Goal: Task Accomplishment & Management: Manage account settings

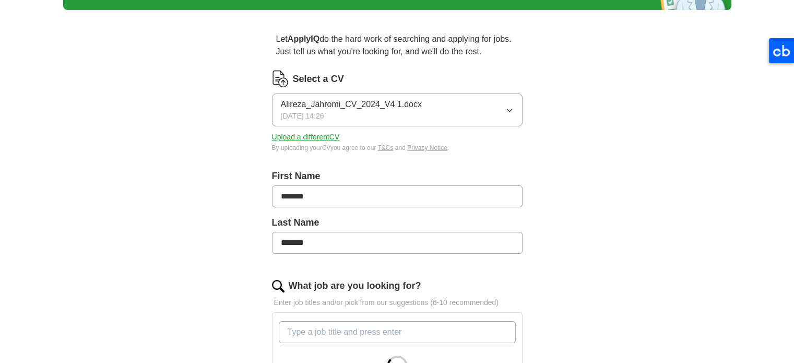
scroll to position [104, 0]
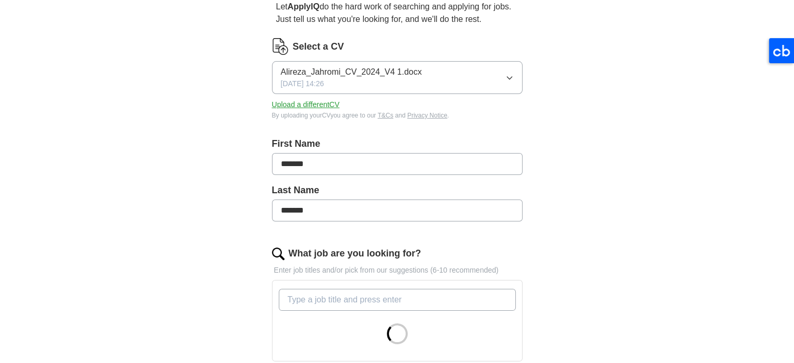
click at [508, 76] on icon "button" at bounding box center [510, 78] width 8 height 8
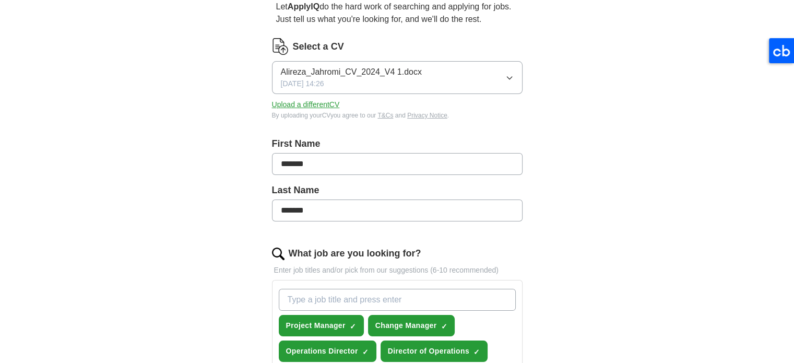
click at [320, 107] on button "Upload a different CV" at bounding box center [306, 104] width 68 height 11
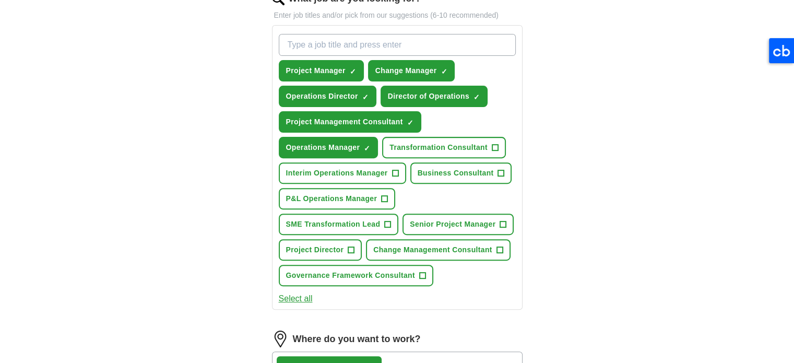
scroll to position [366, 0]
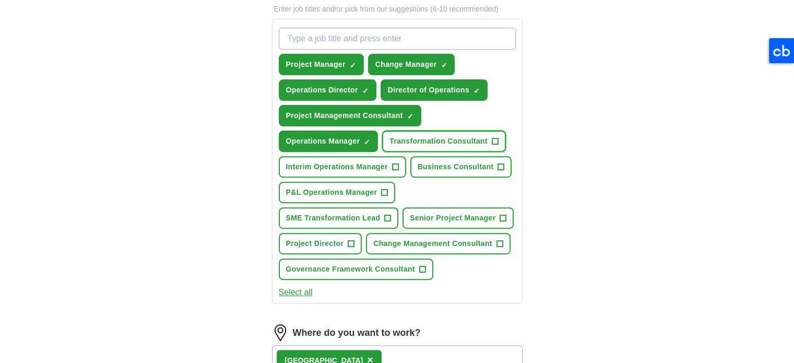
click at [494, 137] on span "+" at bounding box center [495, 141] width 6 height 8
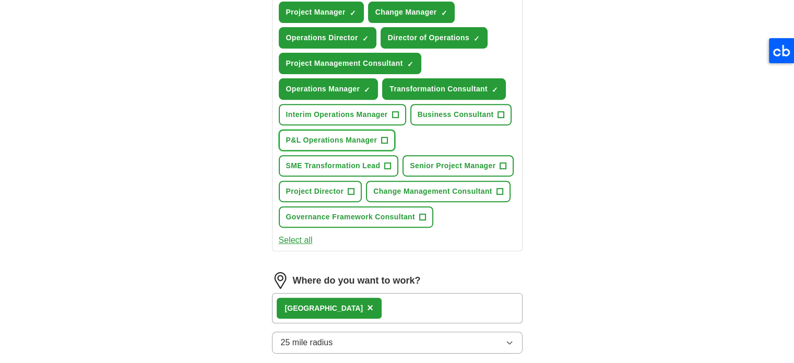
click at [386, 138] on span "+" at bounding box center [385, 140] width 6 height 8
click at [398, 114] on span "+" at bounding box center [395, 114] width 7 height 7
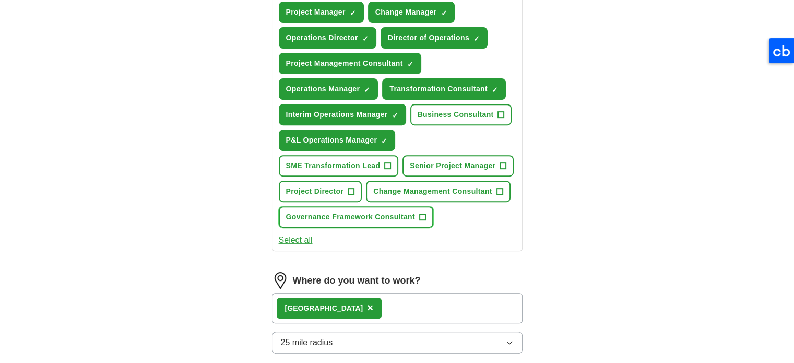
click at [423, 213] on span "+" at bounding box center [422, 217] width 6 height 8
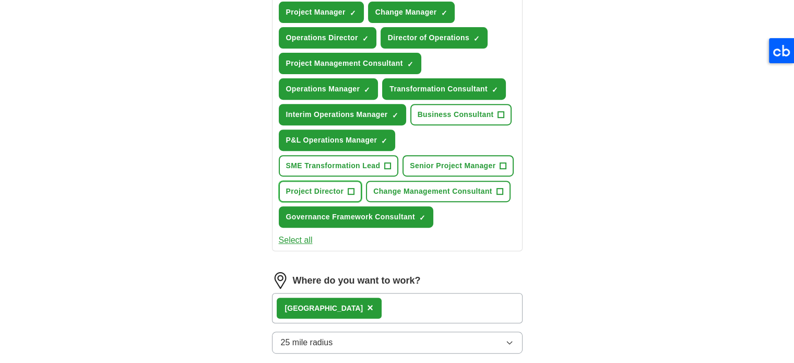
click at [351, 187] on span "+" at bounding box center [351, 191] width 6 height 8
click at [500, 112] on span "+" at bounding box center [501, 115] width 6 height 8
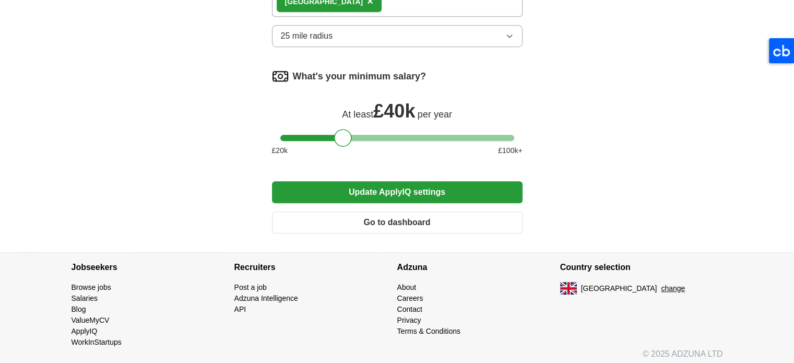
scroll to position [672, 0]
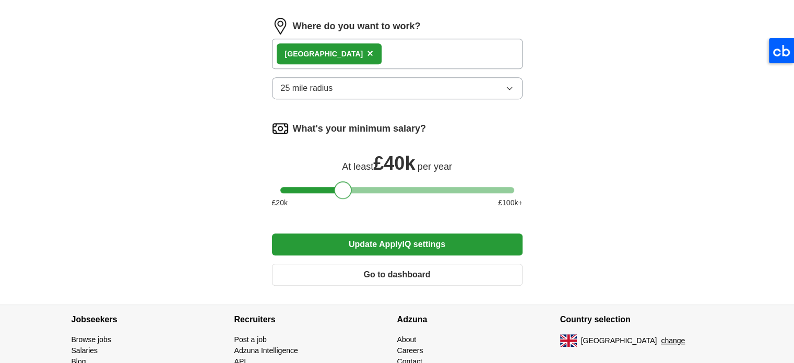
click at [345, 184] on div at bounding box center [343, 190] width 18 height 18
click at [401, 243] on button "Update ApplyIQ settings" at bounding box center [397, 244] width 251 height 22
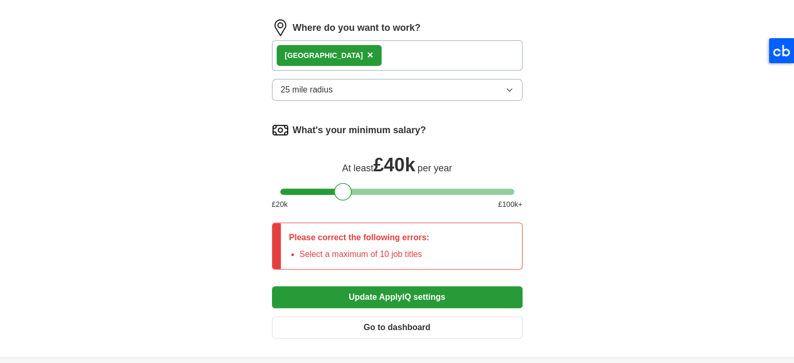
click at [459, 237] on div "Please correct the following errors: Select a maximum of 10 job titles" at bounding box center [397, 245] width 251 height 47
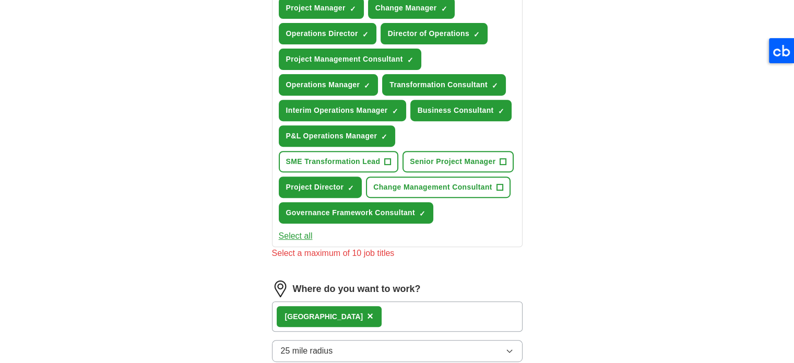
scroll to position [370, 0]
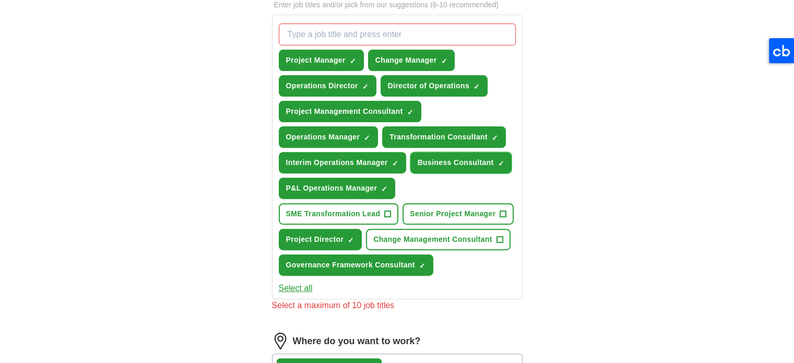
click at [0, 0] on span "×" at bounding box center [0, 0] width 0 height 0
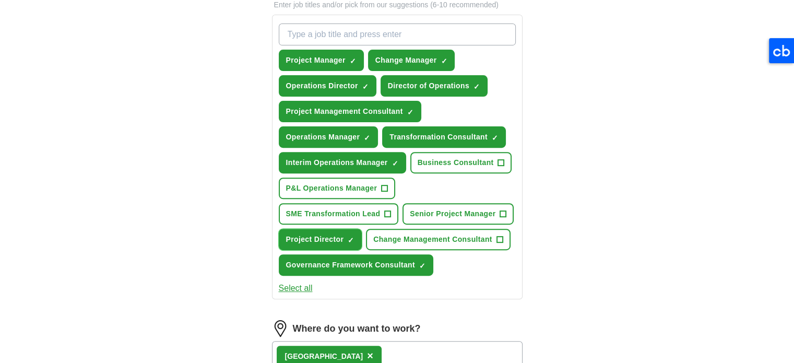
click at [0, 0] on span "×" at bounding box center [0, 0] width 0 height 0
click at [352, 236] on span "+" at bounding box center [351, 240] width 6 height 8
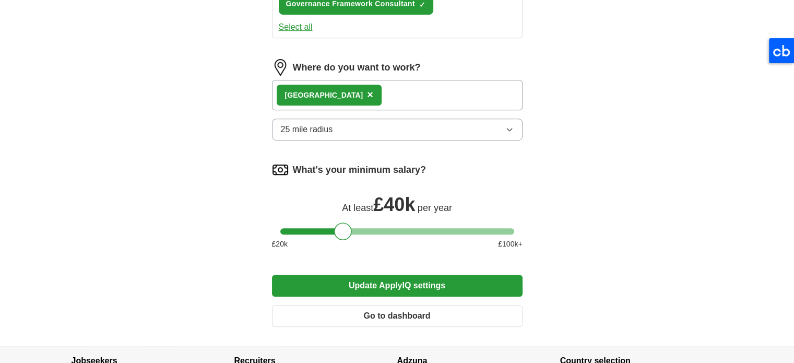
scroll to position [683, 0]
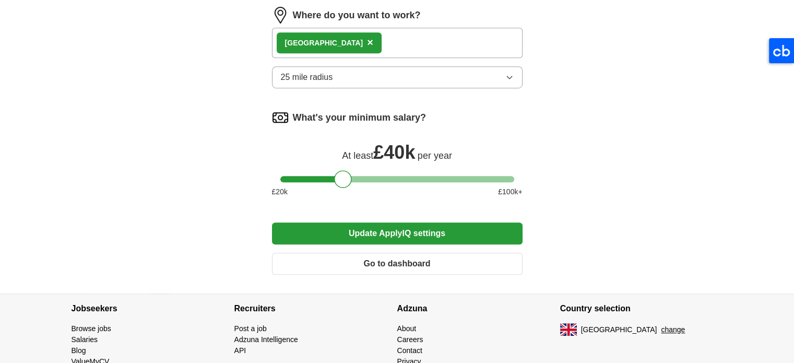
click at [401, 230] on button "Update ApplyIQ settings" at bounding box center [397, 233] width 251 height 22
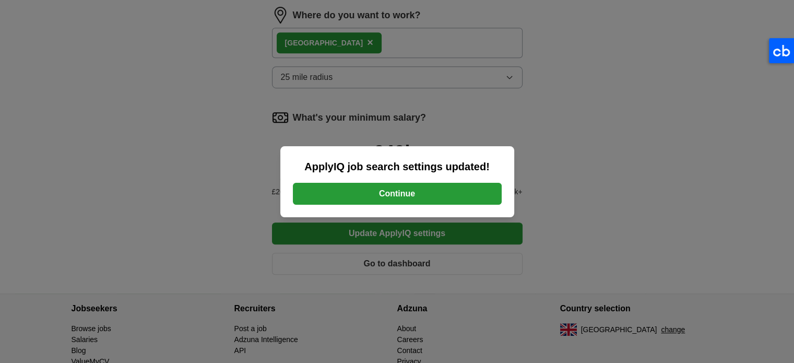
click at [424, 196] on button "Continue" at bounding box center [397, 194] width 209 height 22
